Goal: Find specific page/section: Find specific page/section

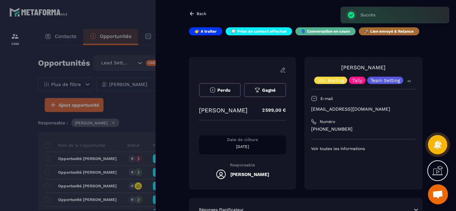
scroll to position [333, 0]
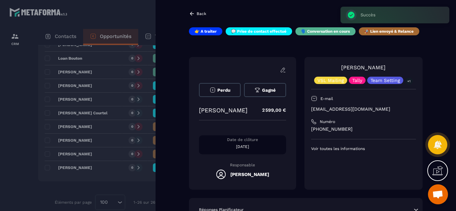
click at [19, 178] on div at bounding box center [228, 105] width 456 height 211
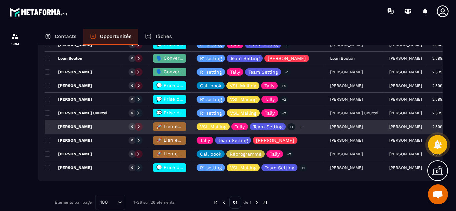
click at [299, 127] on icon at bounding box center [301, 127] width 4 height 4
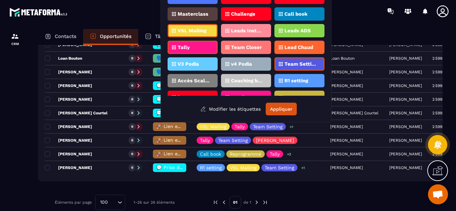
click at [299, 82] on p "R1 setting" at bounding box center [296, 80] width 24 height 5
click at [277, 107] on button "Appliquer" at bounding box center [281, 109] width 31 height 13
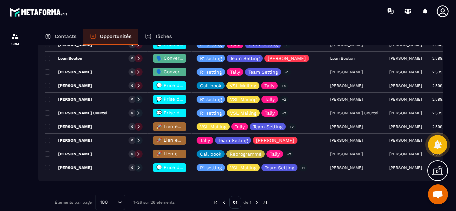
click at [71, 36] on p "Contacts" at bounding box center [66, 36] width 22 height 6
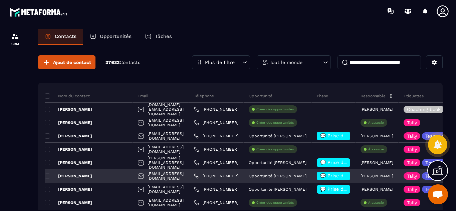
click at [103, 175] on div "[PERSON_NAME]" at bounding box center [89, 176] width 88 height 13
